Goal: Task Accomplishment & Management: Use online tool/utility

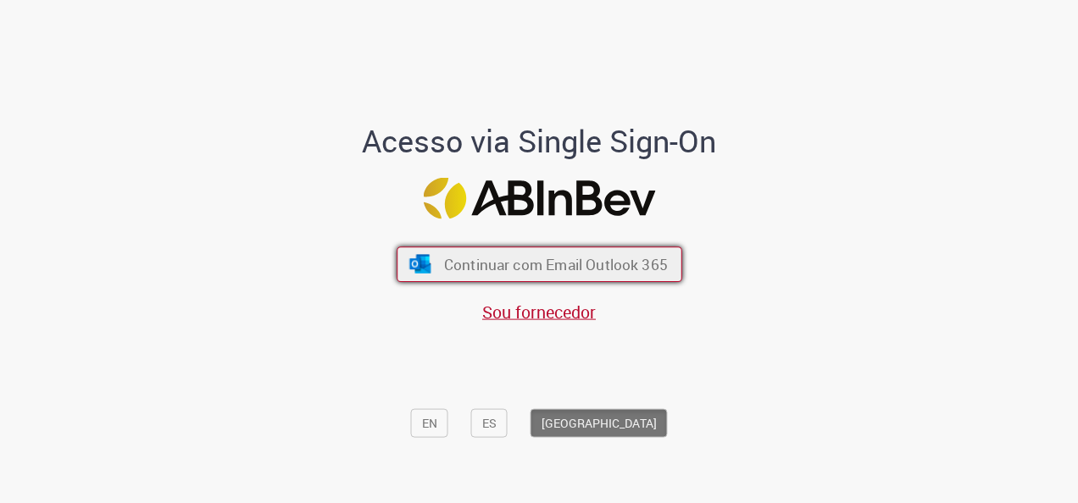
click at [561, 249] on button "Continuar com Email Outlook 365" at bounding box center [540, 265] width 286 height 36
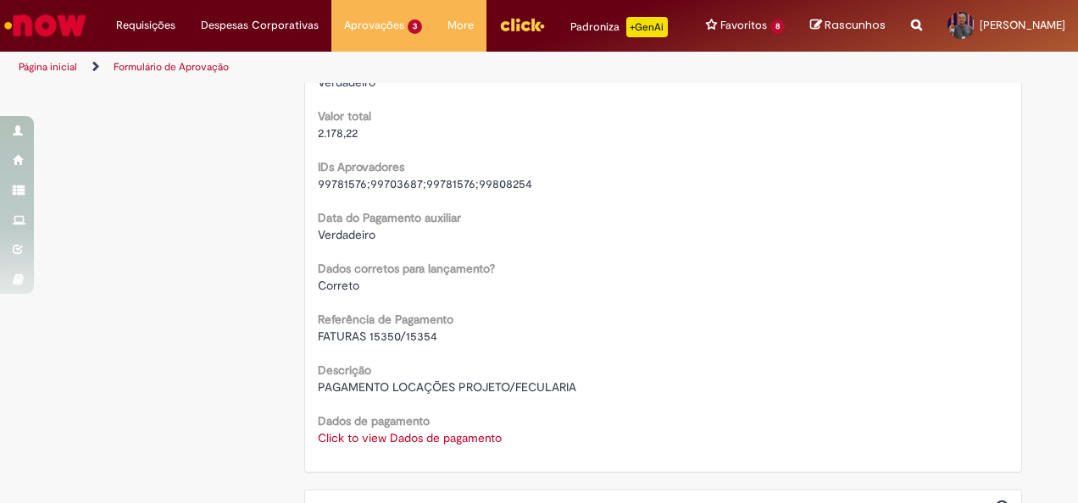
scroll to position [1864, 0]
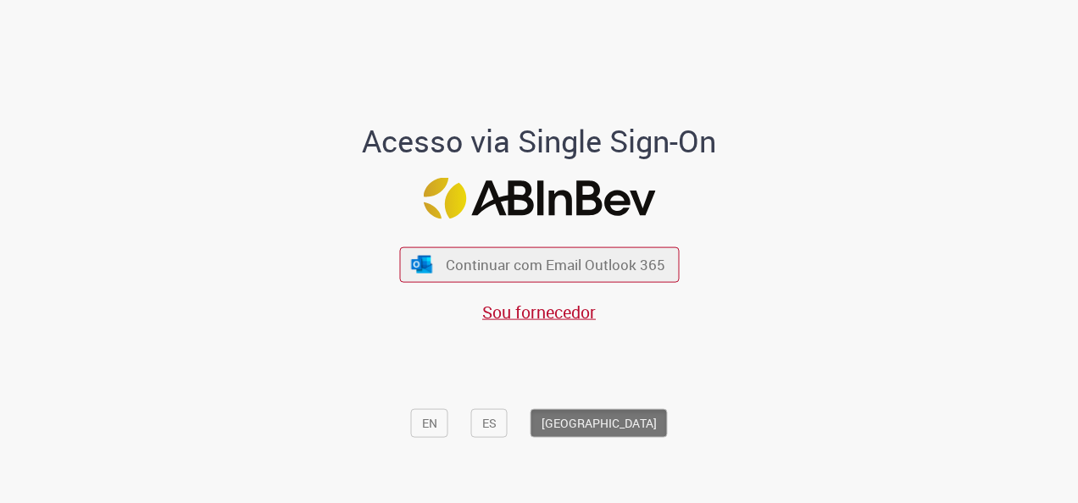
click at [573, 243] on div "Continuar com Email Outlook 365 Sou fornecedor" at bounding box center [539, 277] width 280 height 94
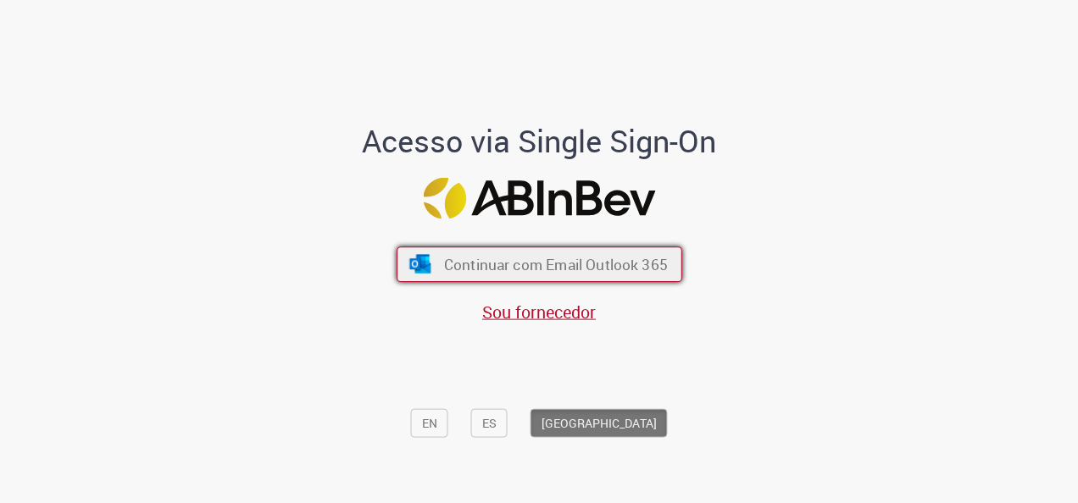
click at [567, 255] on button "Continuar com Email Outlook 365" at bounding box center [540, 265] width 286 height 36
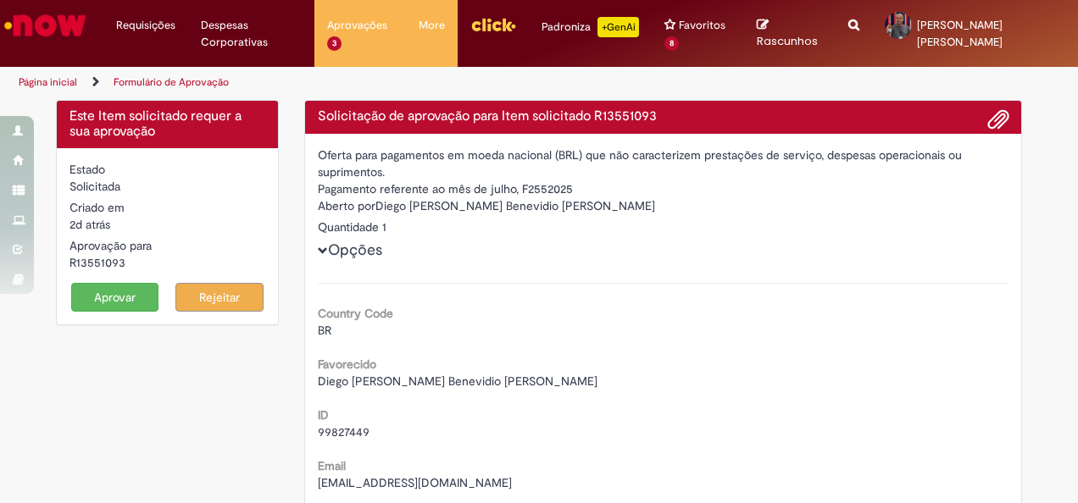
click at [110, 286] on button "Aprovar" at bounding box center [115, 297] width 88 height 29
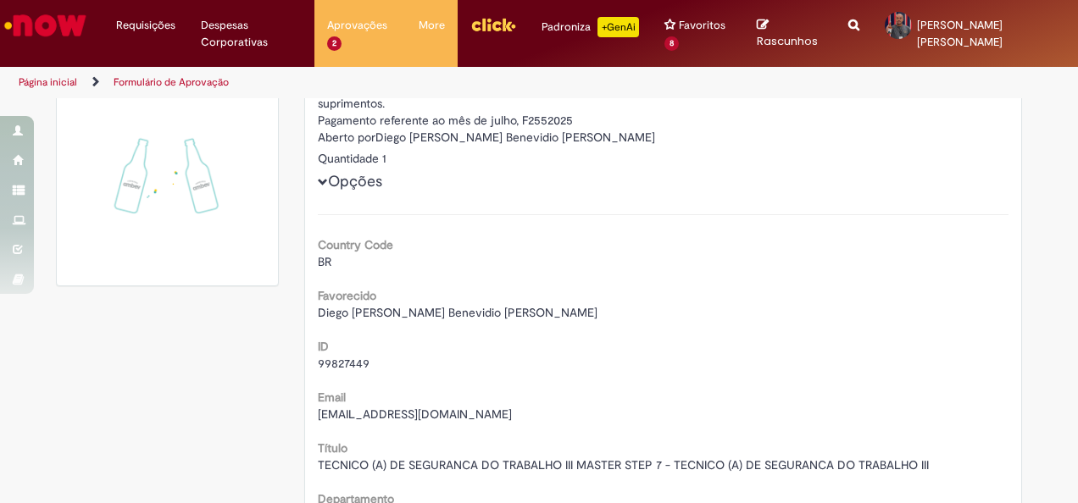
scroll to position [85, 0]
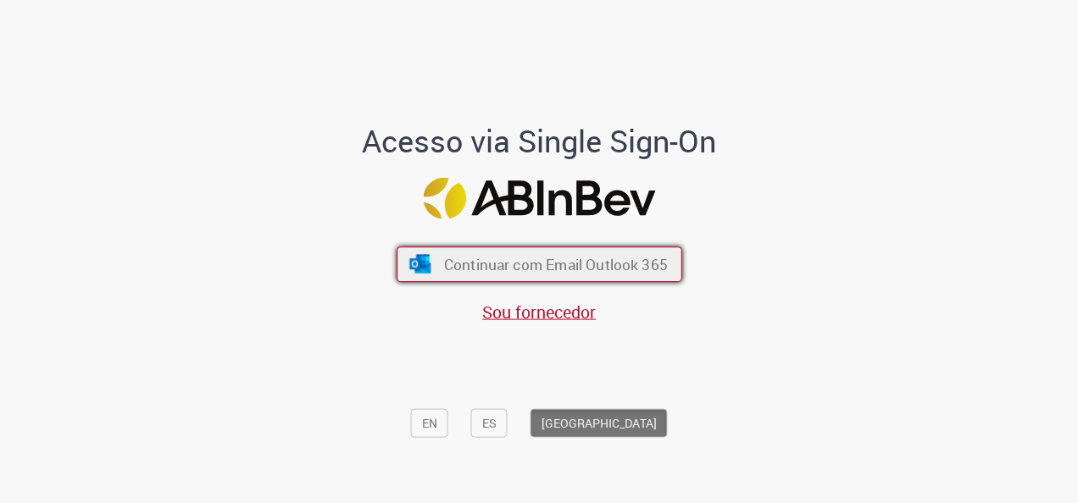
click at [573, 263] on span "Continuar com Email Outlook 365" at bounding box center [555, 264] width 224 height 19
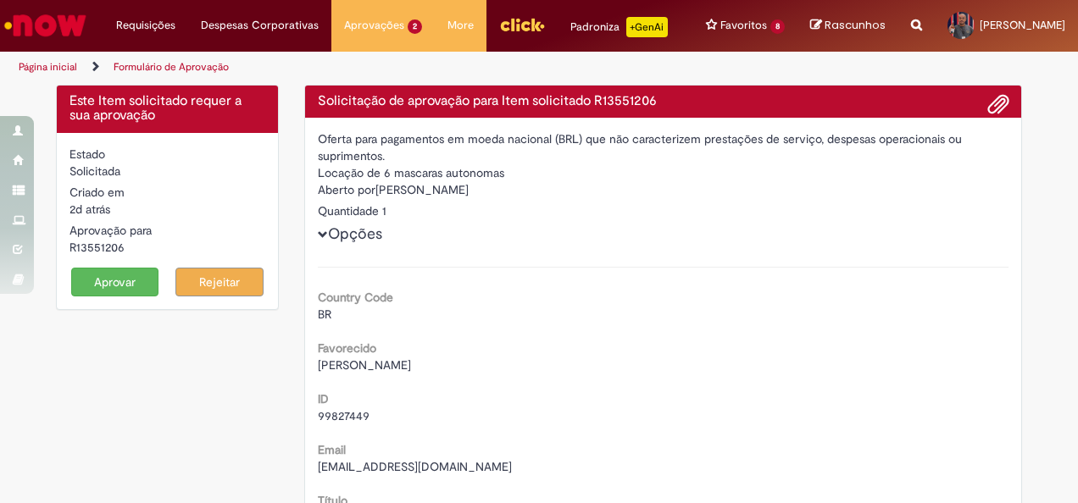
click at [84, 281] on button "Aprovar" at bounding box center [115, 282] width 88 height 29
